Goal: Navigation & Orientation: Find specific page/section

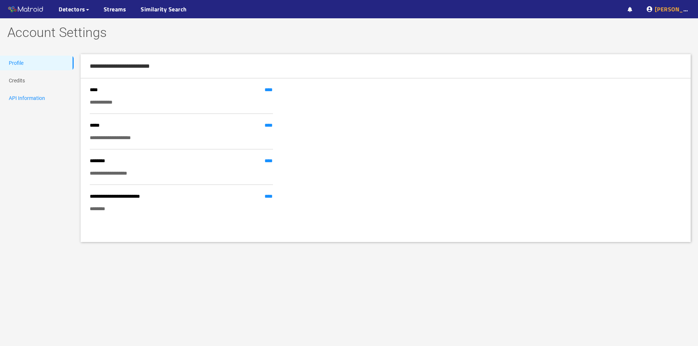
click at [30, 99] on link "API Information" at bounding box center [27, 98] width 36 height 6
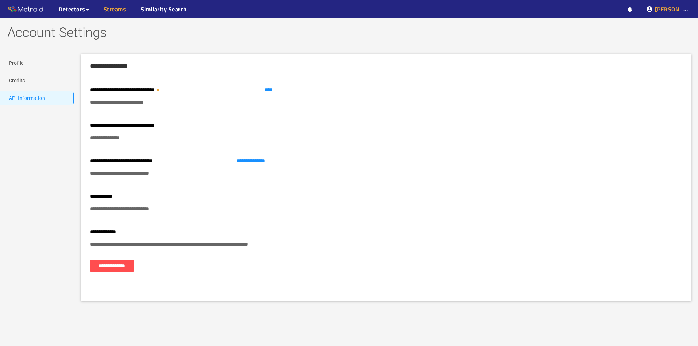
click at [116, 12] on link "Streams" at bounding box center [115, 9] width 23 height 9
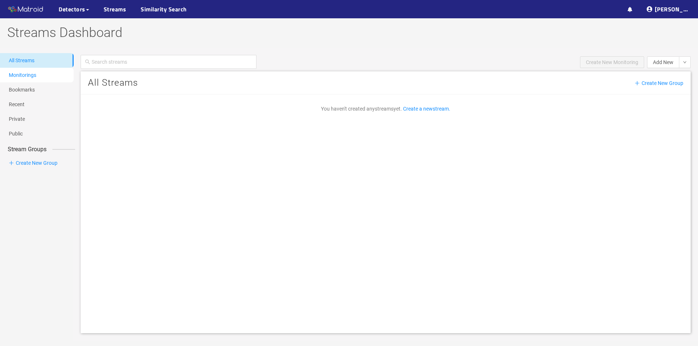
click at [21, 77] on link "Monitorings" at bounding box center [22, 75] width 27 height 6
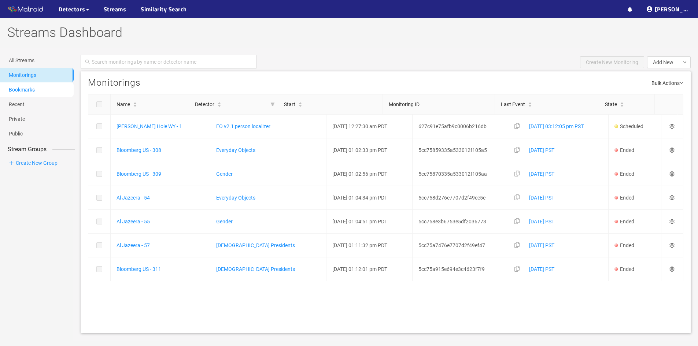
click at [20, 87] on link "Bookmarks" at bounding box center [22, 90] width 26 height 6
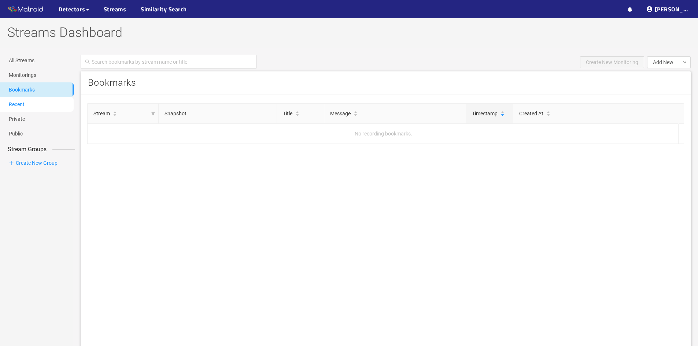
click at [18, 101] on link "Recent" at bounding box center [17, 104] width 16 height 6
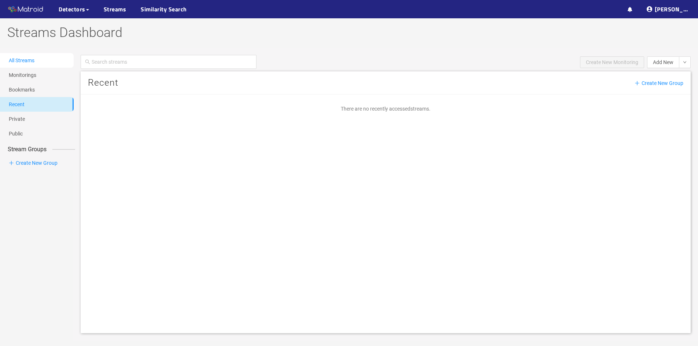
click at [30, 63] on link "All Streams" at bounding box center [22, 60] width 26 height 6
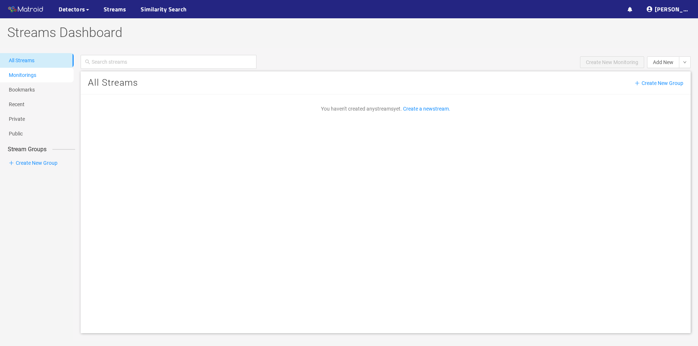
click at [30, 72] on link "Monitorings" at bounding box center [22, 75] width 27 height 6
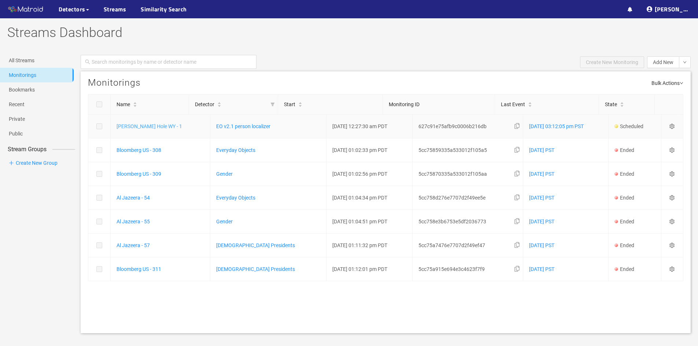
click at [147, 126] on link "Jackson Hole WY - 1" at bounding box center [149, 126] width 66 height 6
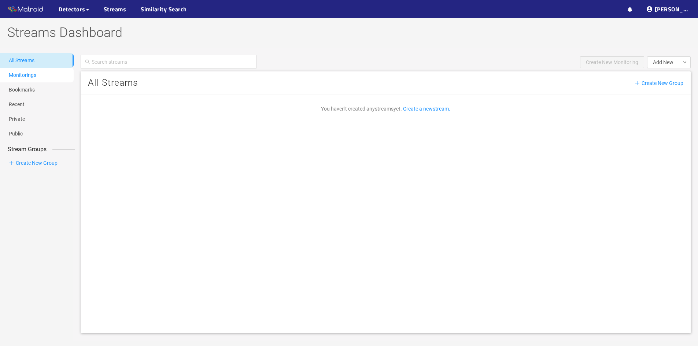
click at [36, 78] on link "Monitorings" at bounding box center [22, 75] width 27 height 6
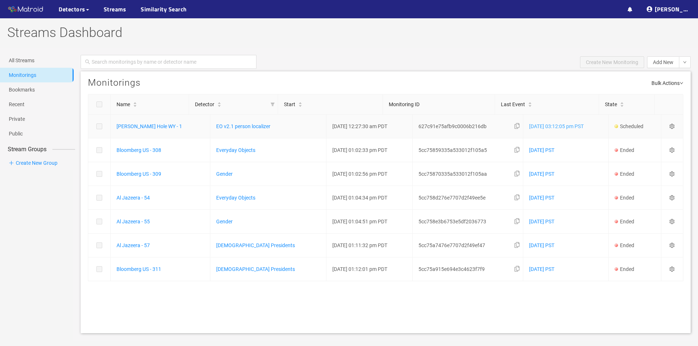
click at [529, 126] on link "01/21/2025 03:12:05 pm PST" at bounding box center [556, 126] width 55 height 6
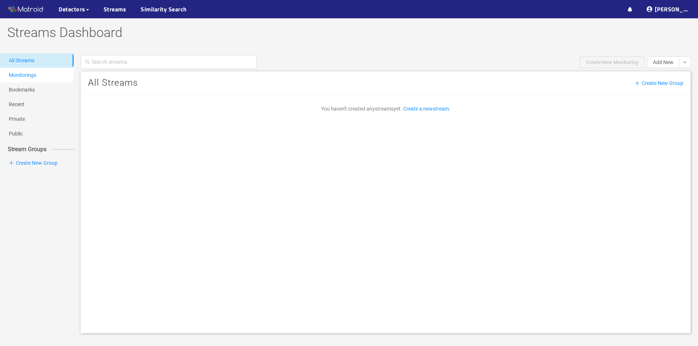
click at [36, 75] on link "Monitorings" at bounding box center [22, 75] width 27 height 6
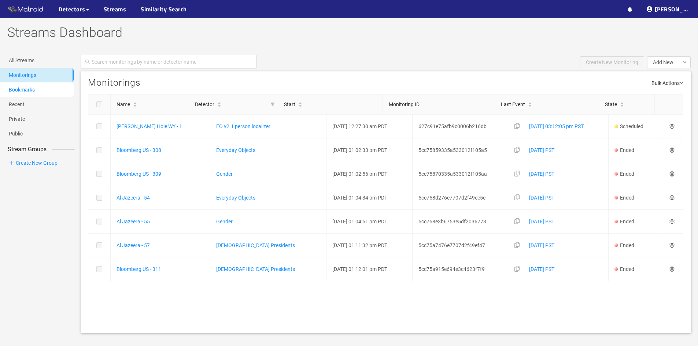
click at [35, 89] on link "Bookmarks" at bounding box center [22, 90] width 26 height 6
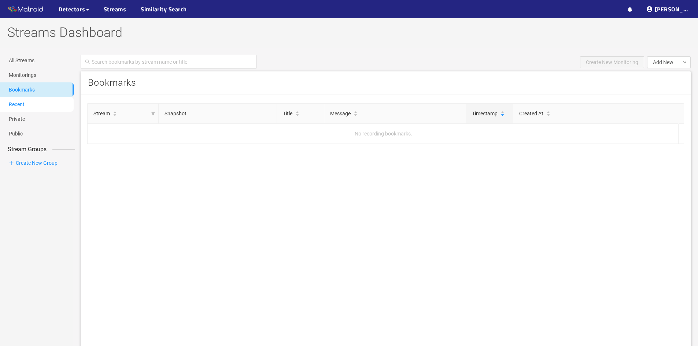
click at [25, 101] on link "Recent" at bounding box center [17, 104] width 16 height 6
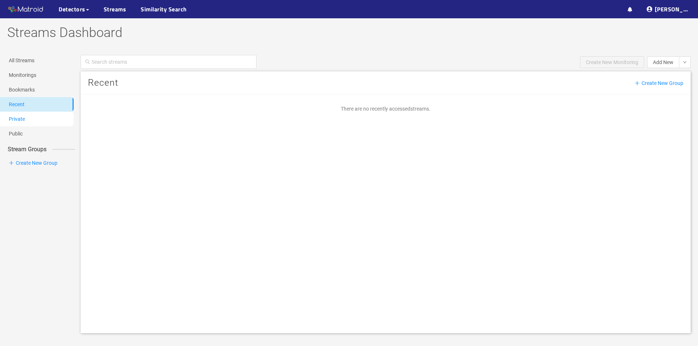
click at [25, 119] on link "Private" at bounding box center [17, 119] width 16 height 6
click at [23, 133] on link "Public" at bounding box center [16, 134] width 14 height 6
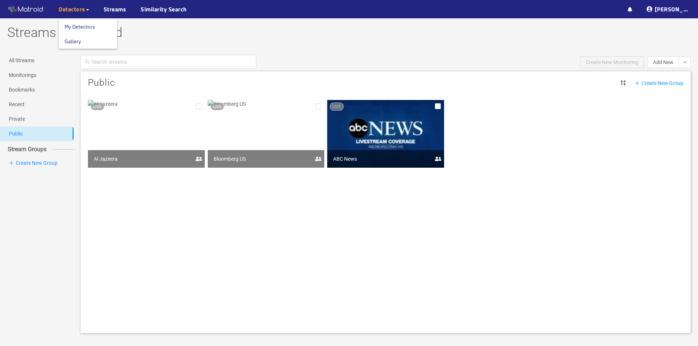
click at [67, 12] on span "Detectors" at bounding box center [72, 9] width 27 height 9
click at [69, 24] on link "My Detectors" at bounding box center [79, 26] width 30 height 15
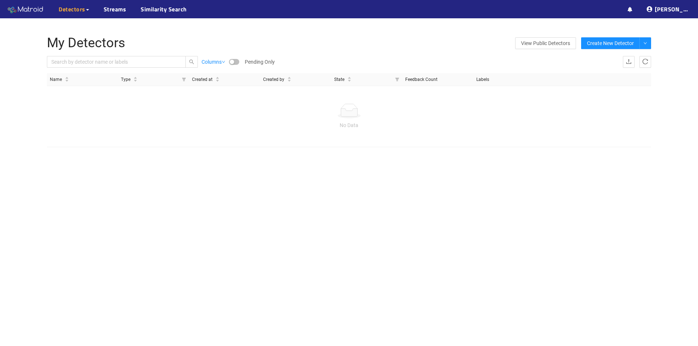
click at [31, 8] on img at bounding box center [25, 9] width 37 height 11
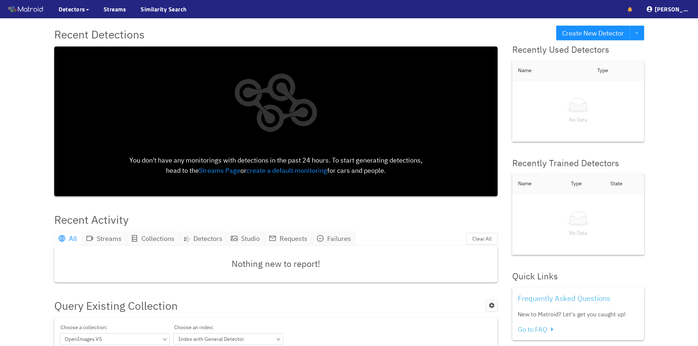
click at [632, 11] on icon at bounding box center [629, 9] width 5 height 5
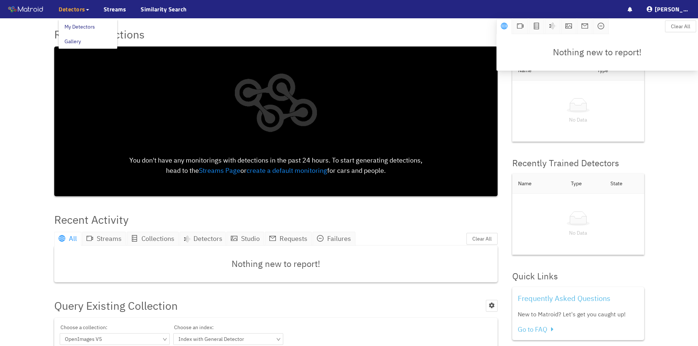
click at [85, 10] on span "Detectors" at bounding box center [74, 9] width 30 height 9
